Goal: Task Accomplishment & Management: Manage account settings

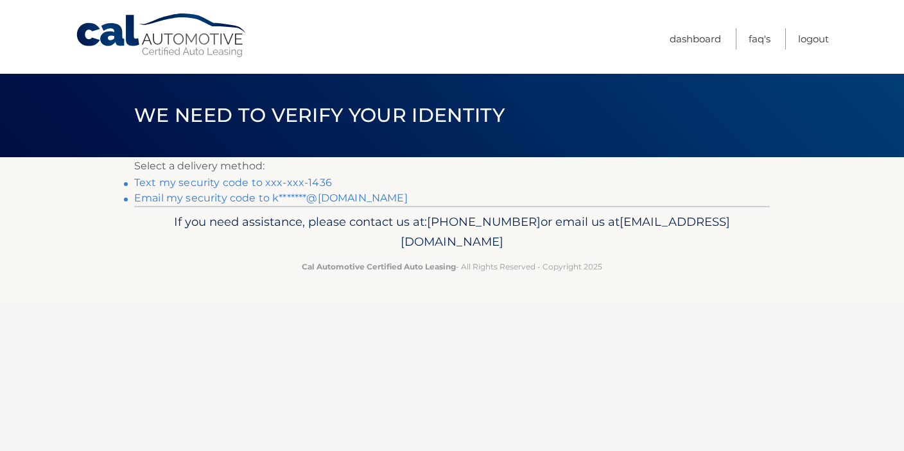
click at [225, 197] on link "Email my security code to k*******@msn.com" at bounding box center [270, 198] width 273 height 12
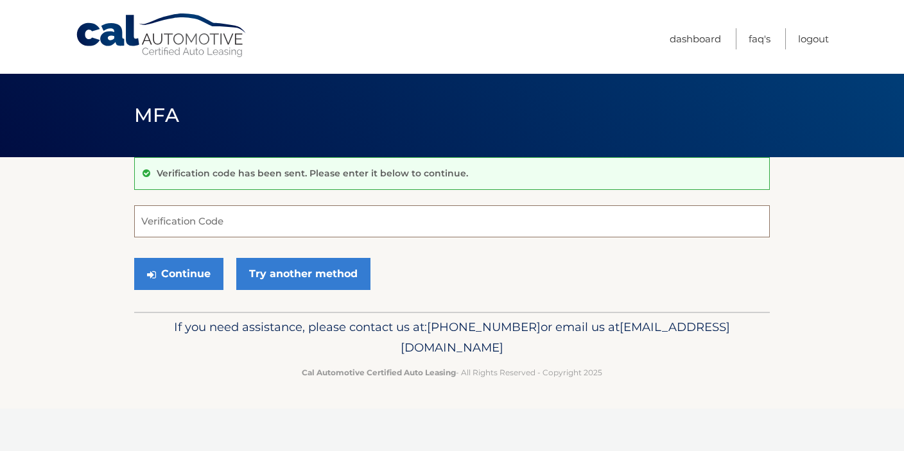
click at [205, 214] on input "Verification Code" at bounding box center [451, 221] width 635 height 32
type input "247470"
click at [180, 268] on button "Continue" at bounding box center [178, 274] width 89 height 32
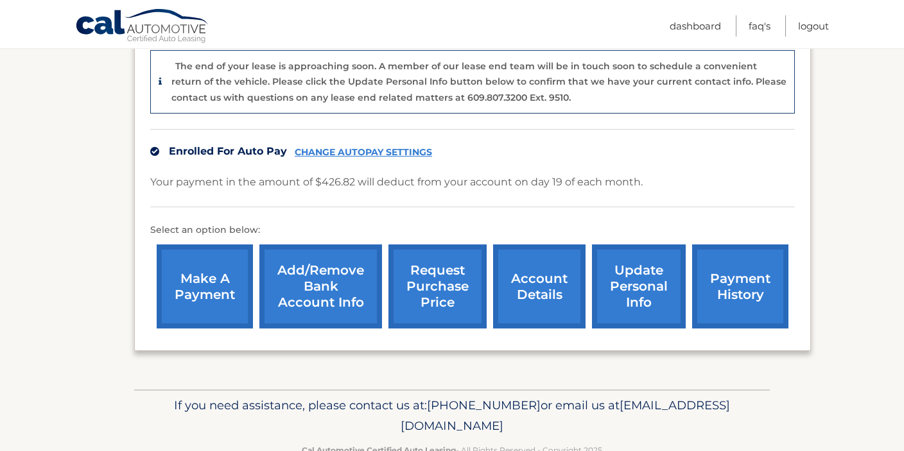
scroll to position [326, 0]
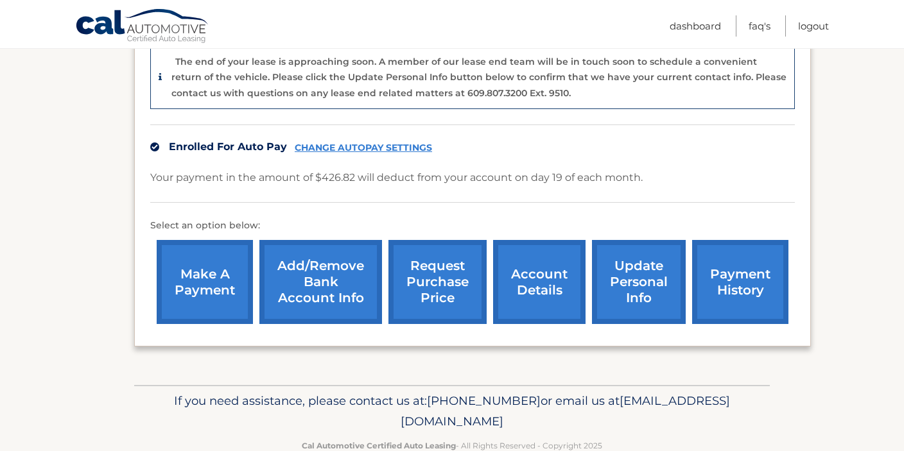
click at [547, 278] on link "account details" at bounding box center [539, 282] width 92 height 84
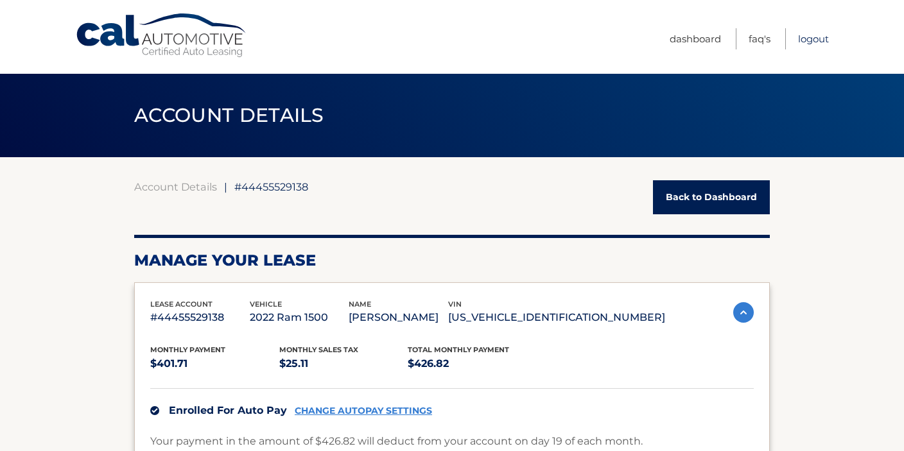
click at [814, 39] on link "Logout" at bounding box center [813, 38] width 31 height 21
